Goal: Transaction & Acquisition: Purchase product/service

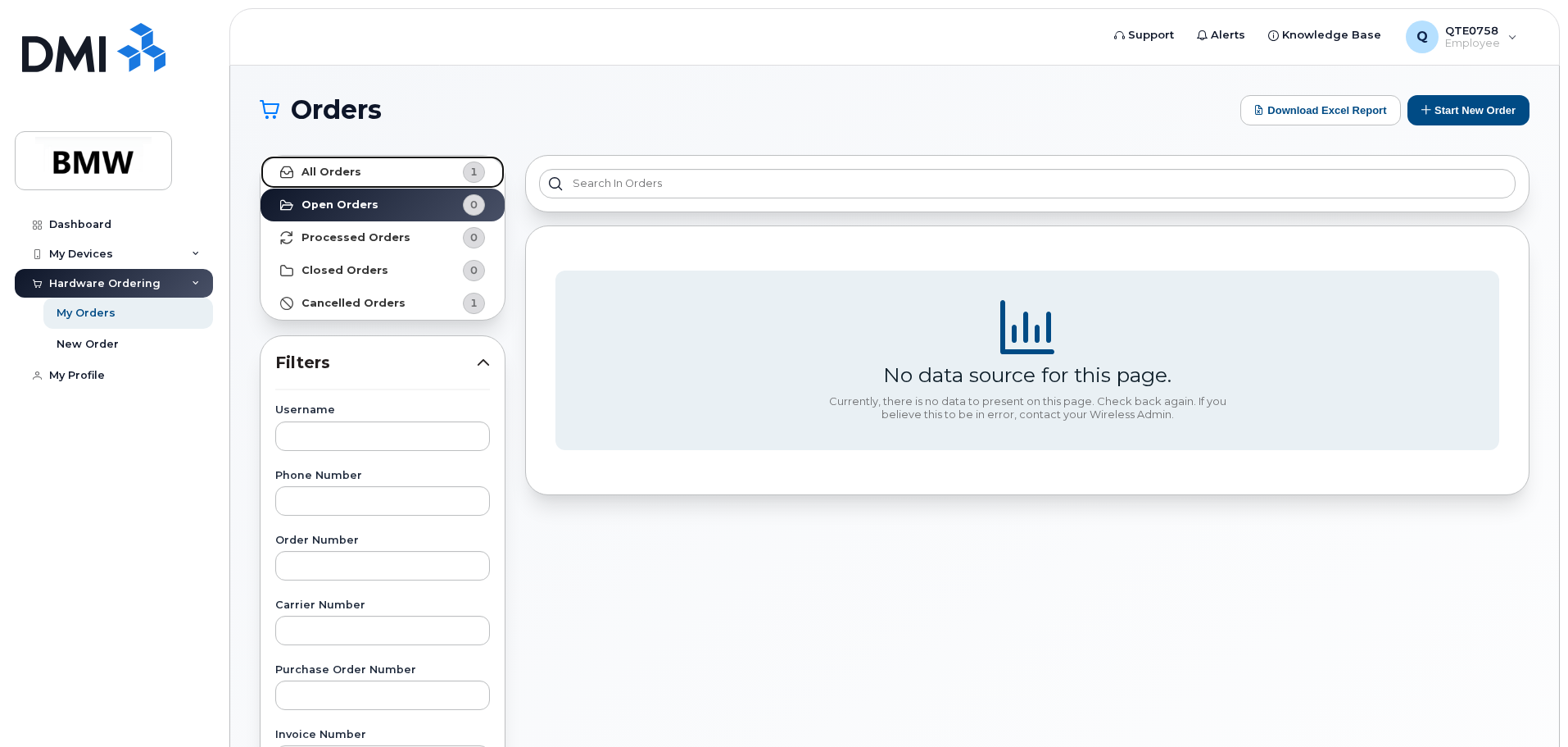
click at [343, 172] on strong "All Orders" at bounding box center [331, 172] width 60 height 13
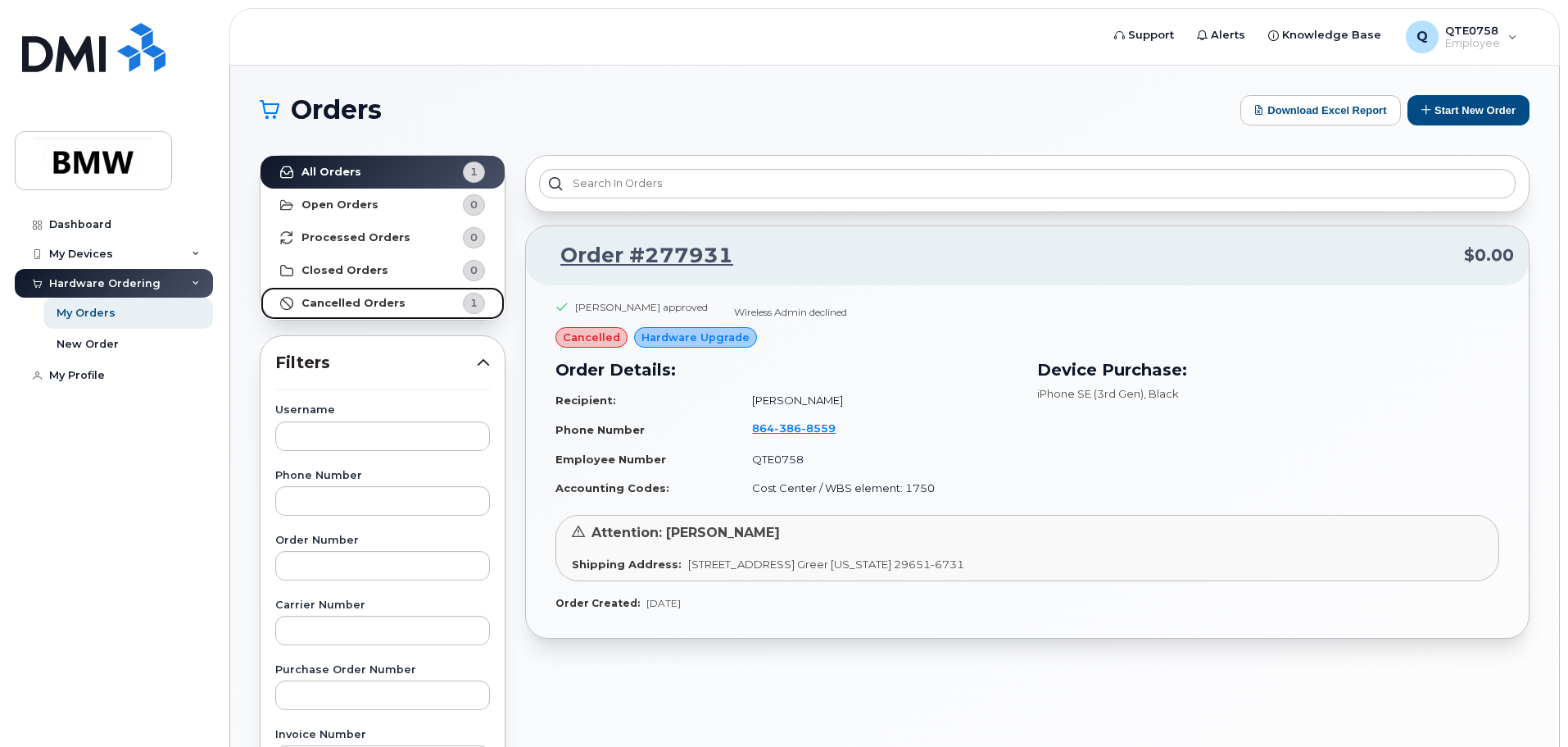
click at [336, 299] on strong "Cancelled Orders" at bounding box center [353, 303] width 104 height 13
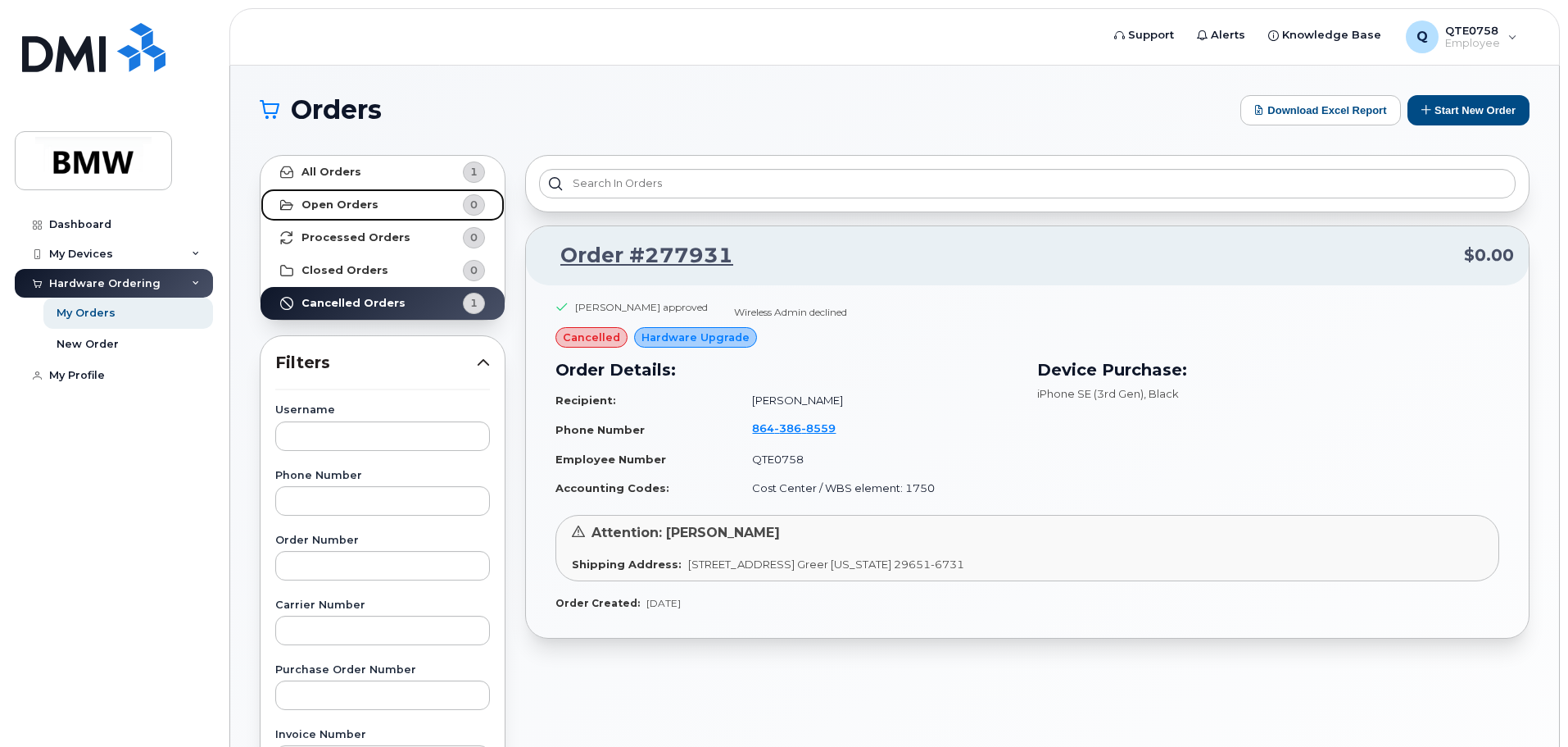
click at [353, 206] on strong "Open Orders" at bounding box center [339, 205] width 77 height 13
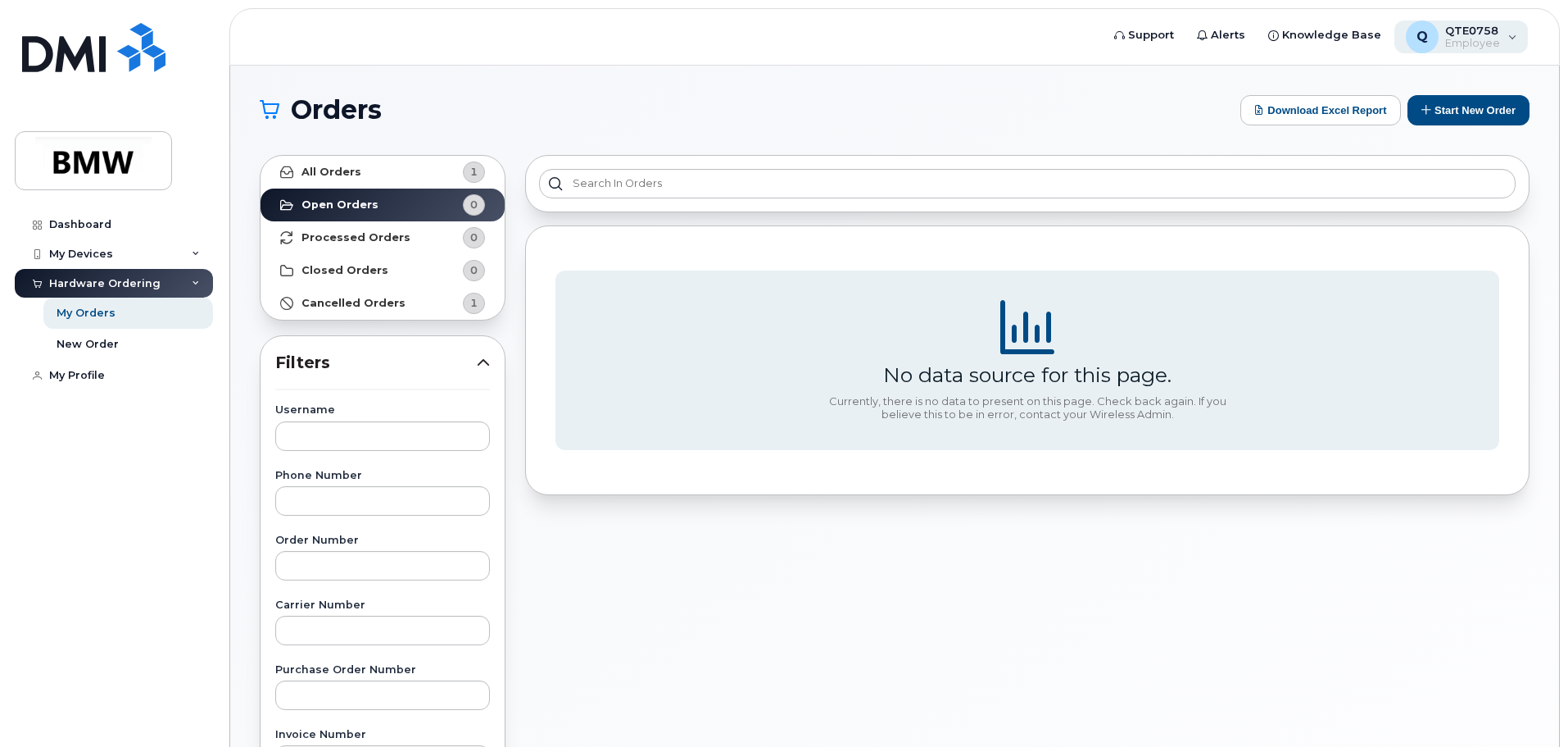
click at [1499, 29] on span "QTE0758" at bounding box center [1473, 31] width 55 height 13
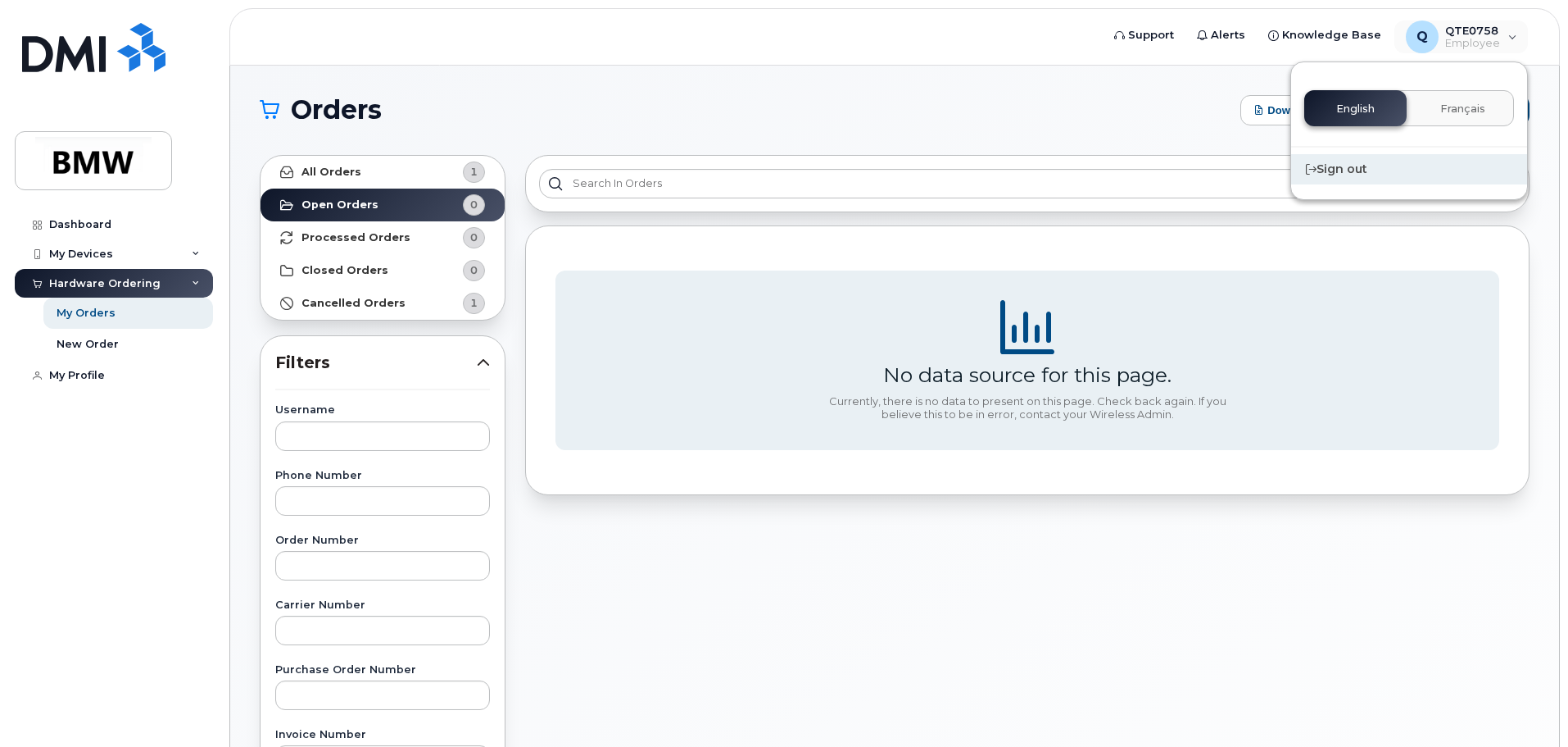
click at [1356, 165] on div "Sign out" at bounding box center [1409, 169] width 236 height 31
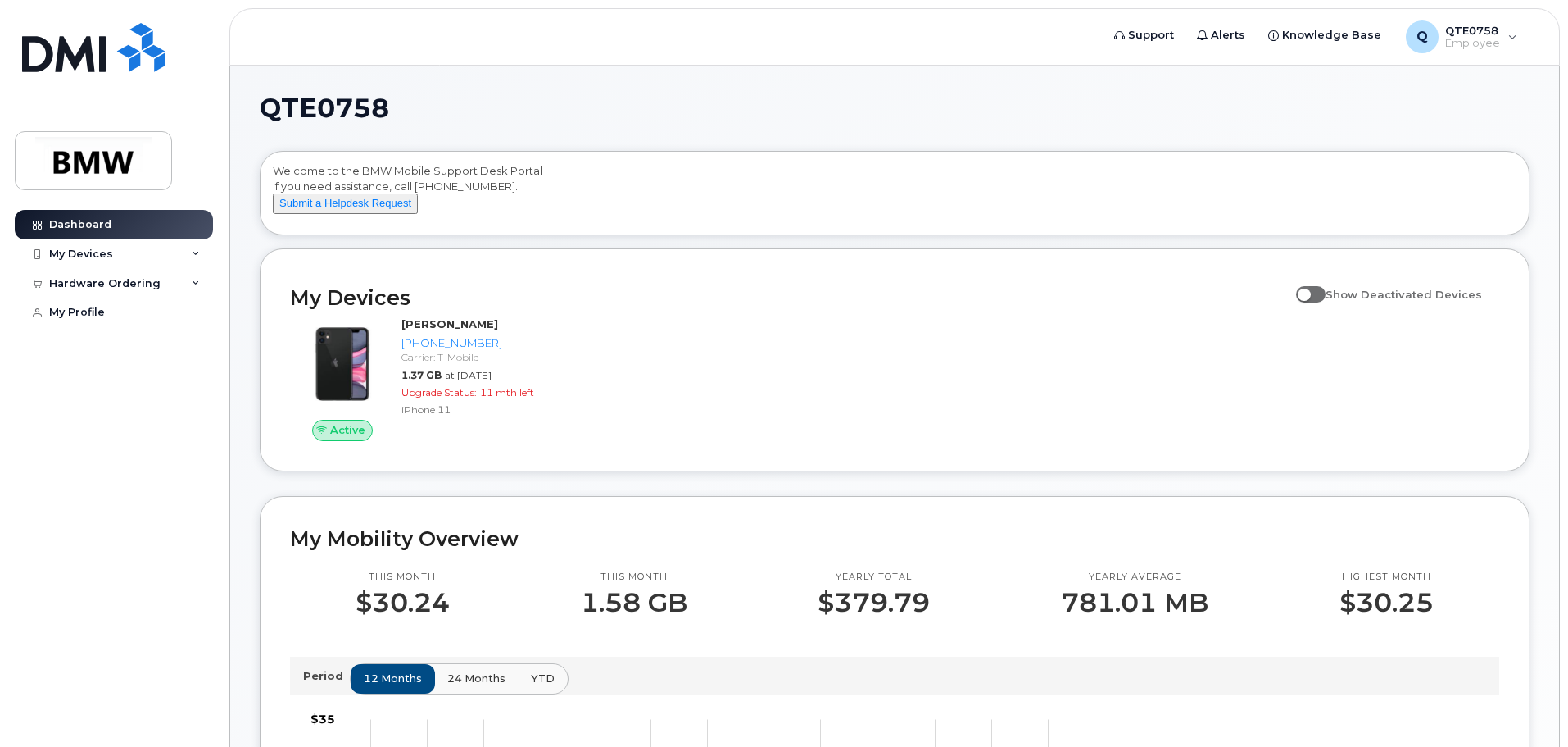
click at [630, 115] on h1 "QTE0758" at bounding box center [890, 109] width 1262 height 27
click at [107, 166] on img at bounding box center [94, 160] width 126 height 47
click at [1326, 302] on span at bounding box center [1311, 295] width 30 height 17
click at [1309, 292] on input "Show Deactivated Devices" at bounding box center [1303, 286] width 13 height 13
click at [1324, 302] on span at bounding box center [1311, 295] width 30 height 17
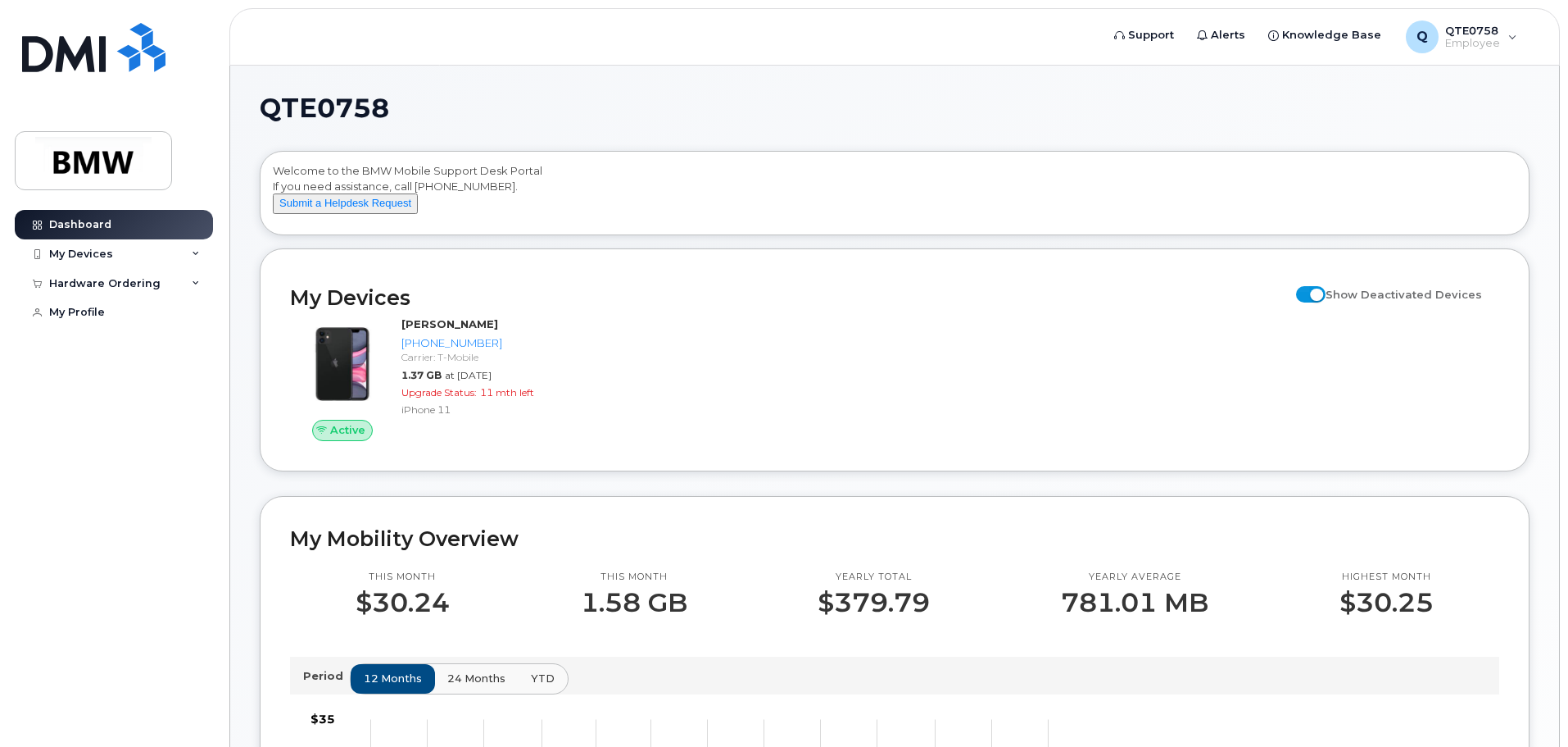
click at [1309, 292] on input "Show Deactivated Devices" at bounding box center [1303, 286] width 13 height 13
checkbox input "false"
click at [1498, 28] on span "QTE0758" at bounding box center [1473, 31] width 55 height 13
click at [1499, 32] on span "QTE0758" at bounding box center [1473, 31] width 55 height 13
click at [168, 251] on div "My Devices" at bounding box center [114, 254] width 198 height 30
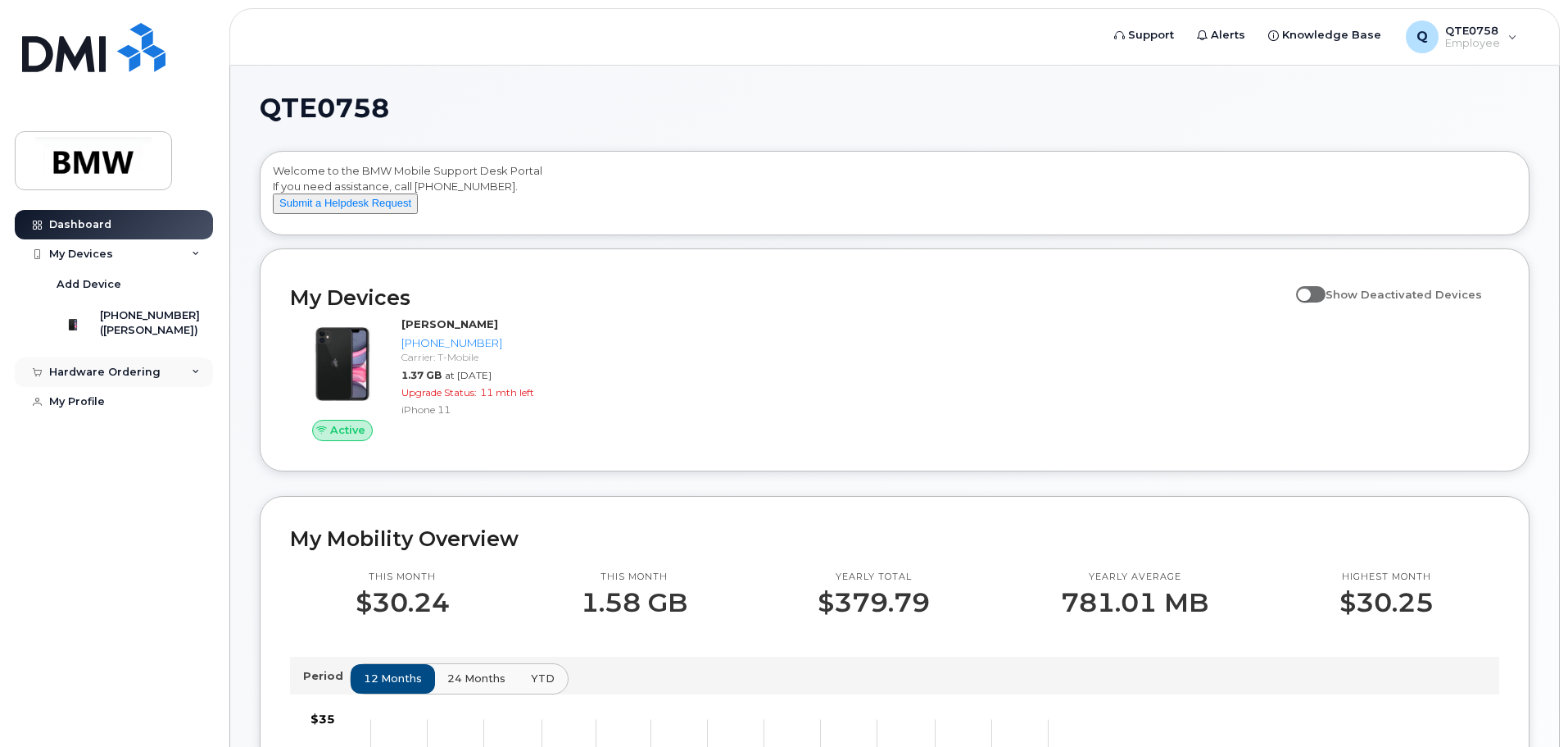
click at [95, 387] on div "Hardware Ordering" at bounding box center [114, 373] width 198 height 30
click at [82, 441] on div "New Order" at bounding box center [87, 433] width 62 height 15
